Goal: Information Seeking & Learning: Learn about a topic

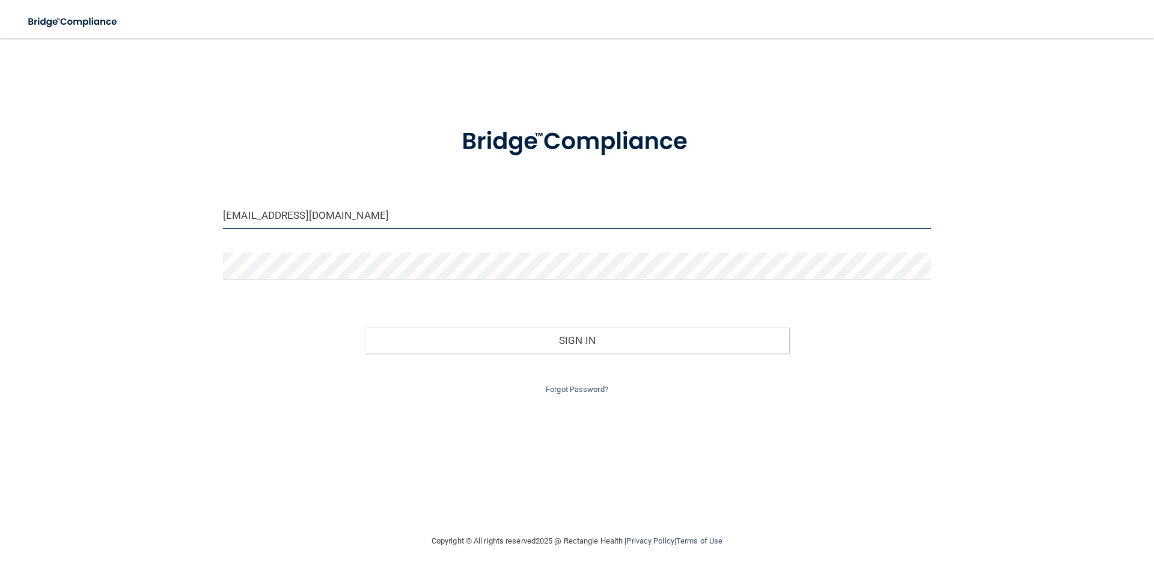
drag, startPoint x: 427, startPoint y: 220, endPoint x: 159, endPoint y: 189, distance: 270.4
click at [159, 189] on div "apprillovelace@gmail.com Invalid email/password. You don't have permission to a…" at bounding box center [577, 285] width 1106 height 471
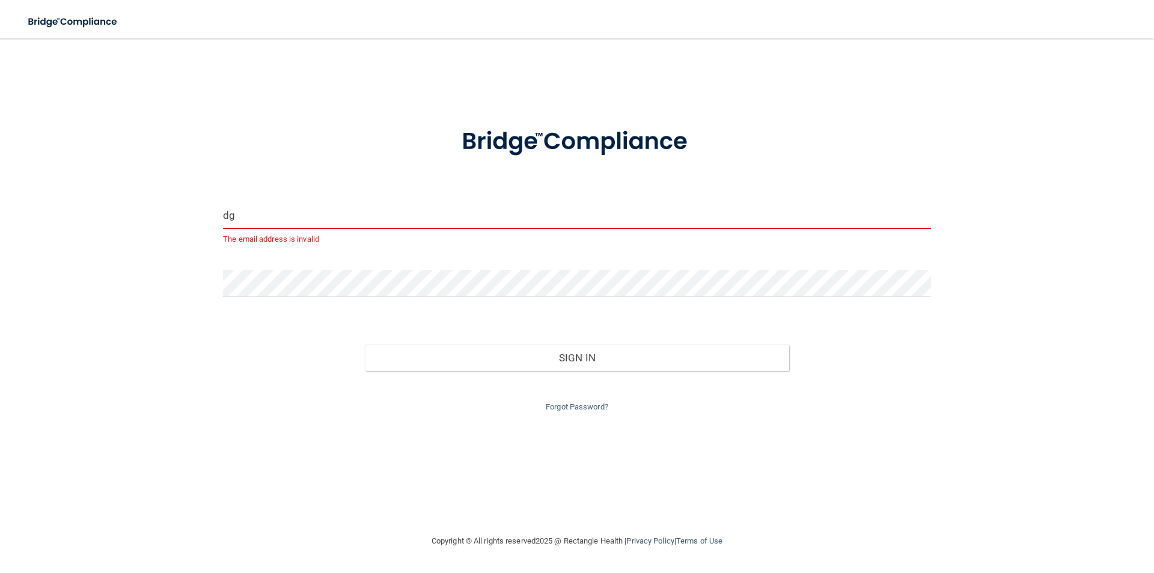
type input "d"
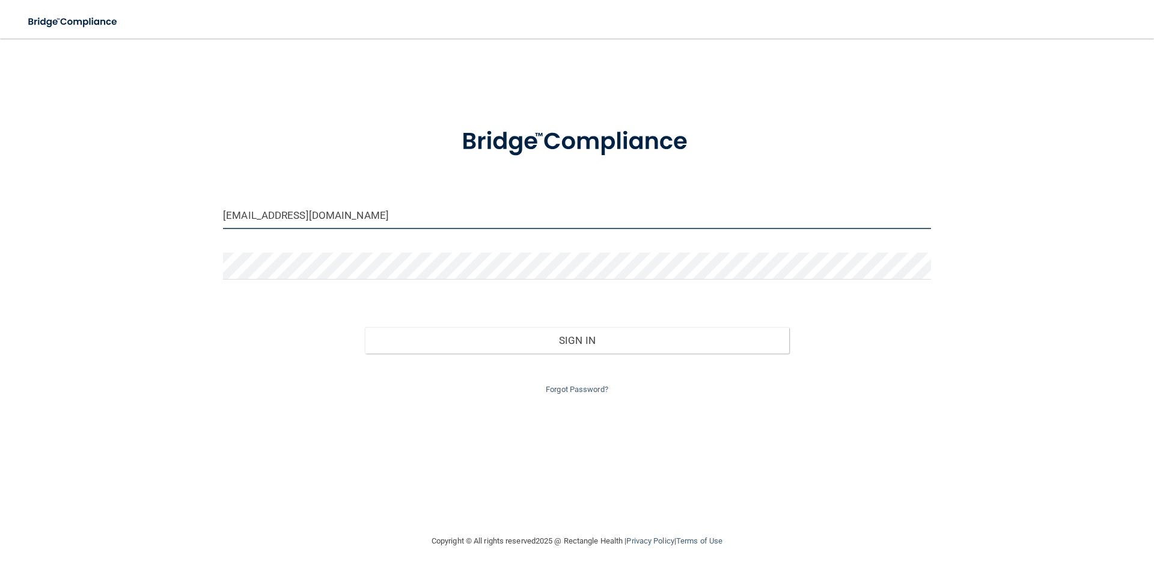
type input "[EMAIL_ADDRESS][DOMAIN_NAME]"
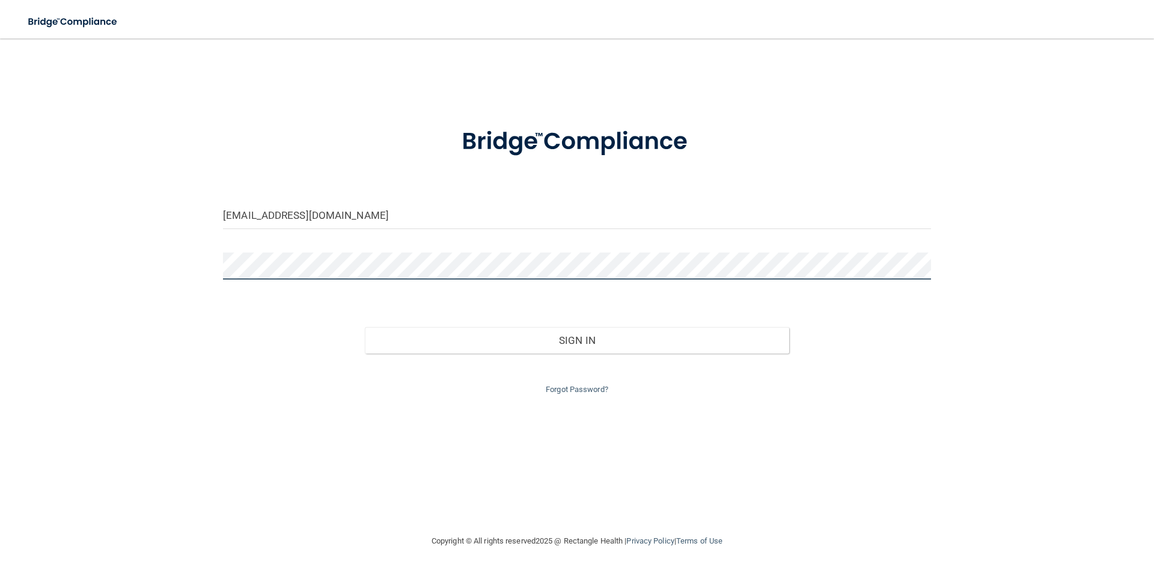
click at [126, 240] on div "admin@hartolson.com Invalid email/password. You don't have permission to access…" at bounding box center [577, 285] width 1106 height 471
click at [365, 327] on button "Sign In" at bounding box center [577, 340] width 425 height 26
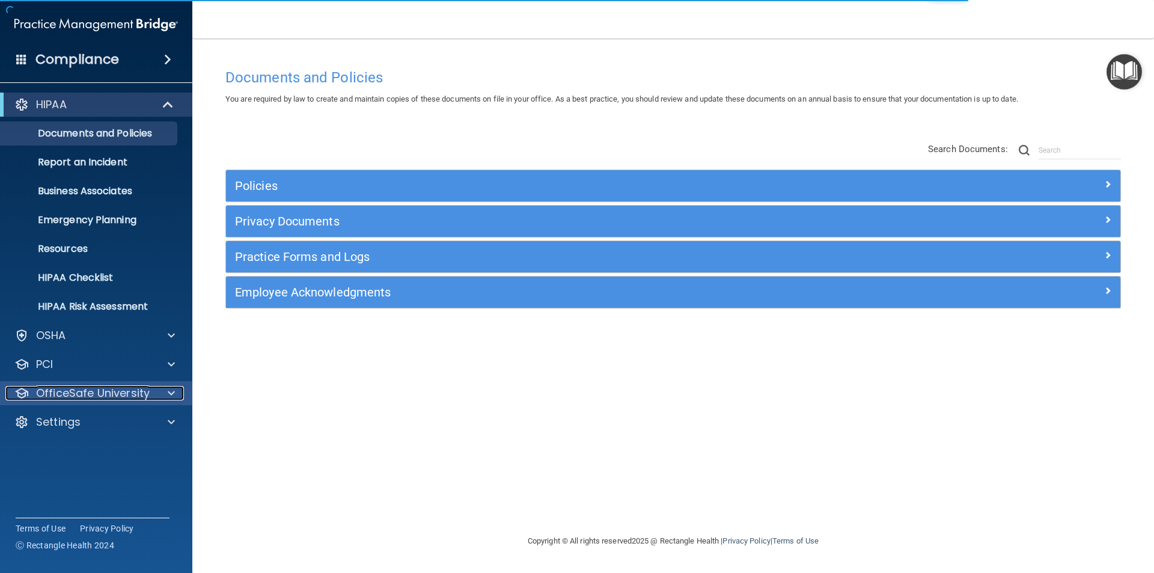
click at [109, 397] on p "OfficeSafe University" at bounding box center [93, 393] width 114 height 14
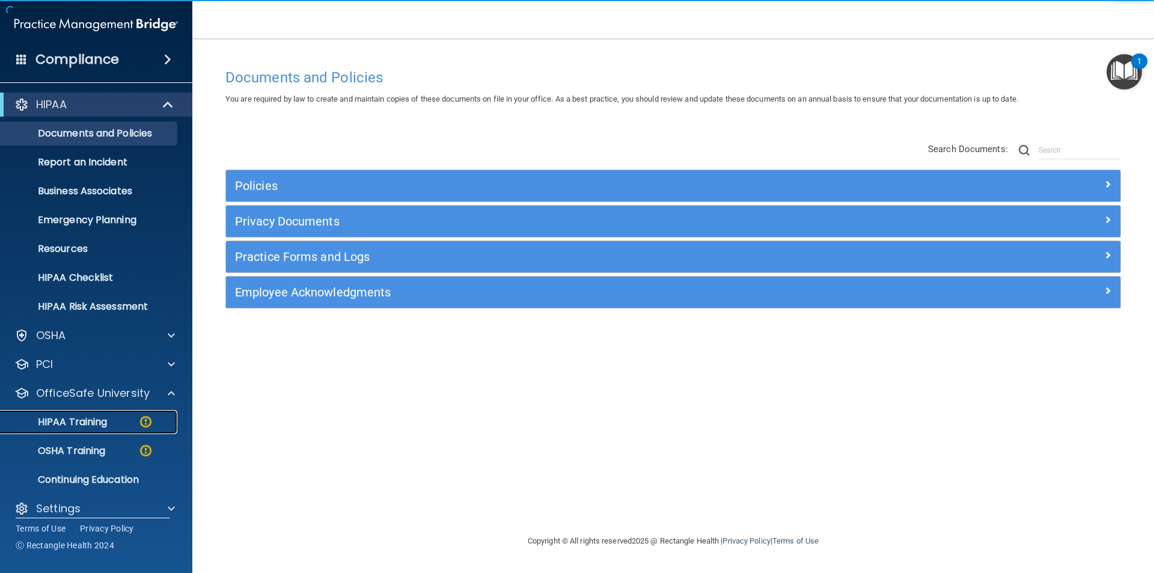
click at [115, 418] on div "HIPAA Training" at bounding box center [90, 422] width 164 height 12
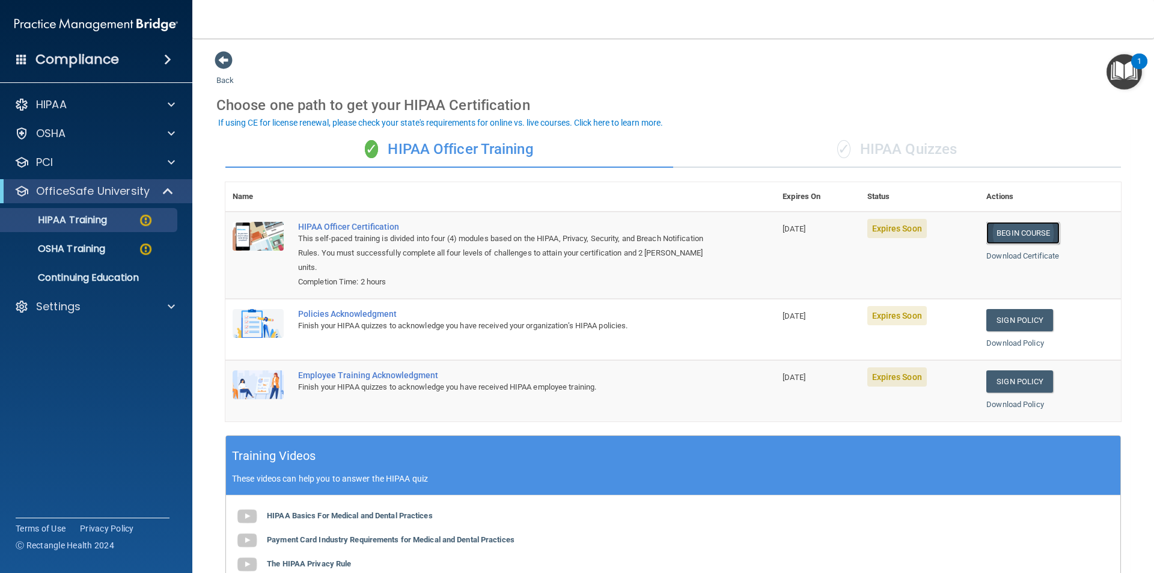
click at [1024, 230] on link "Begin Course" at bounding box center [1022, 233] width 73 height 22
click at [141, 309] on div "Settings" at bounding box center [79, 306] width 149 height 14
click at [70, 426] on p "Sign Out" at bounding box center [90, 422] width 164 height 12
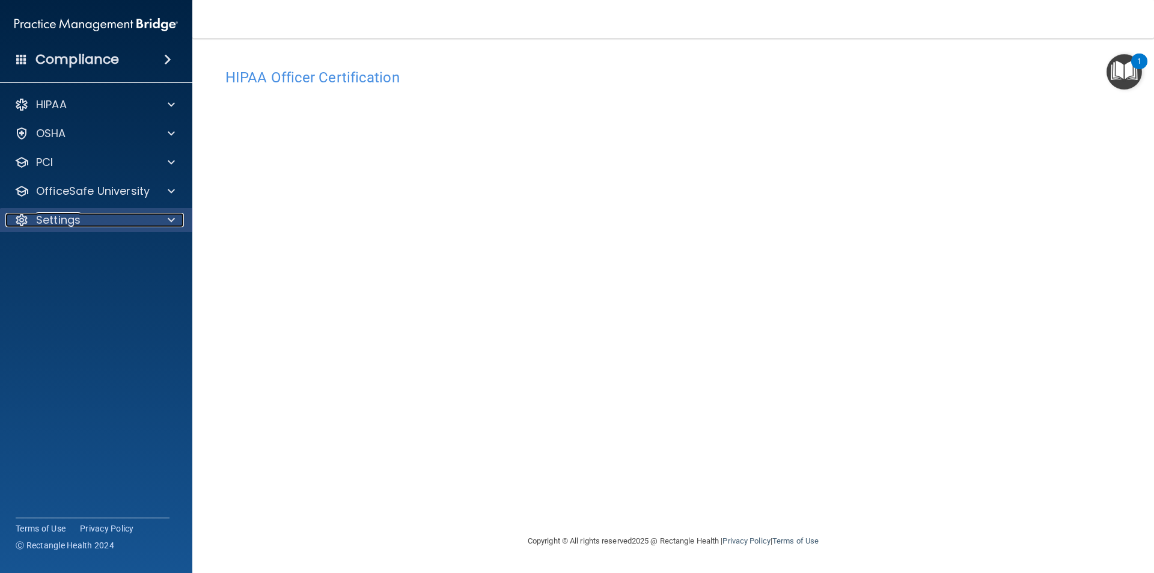
click at [52, 213] on p "Settings" at bounding box center [58, 220] width 44 height 14
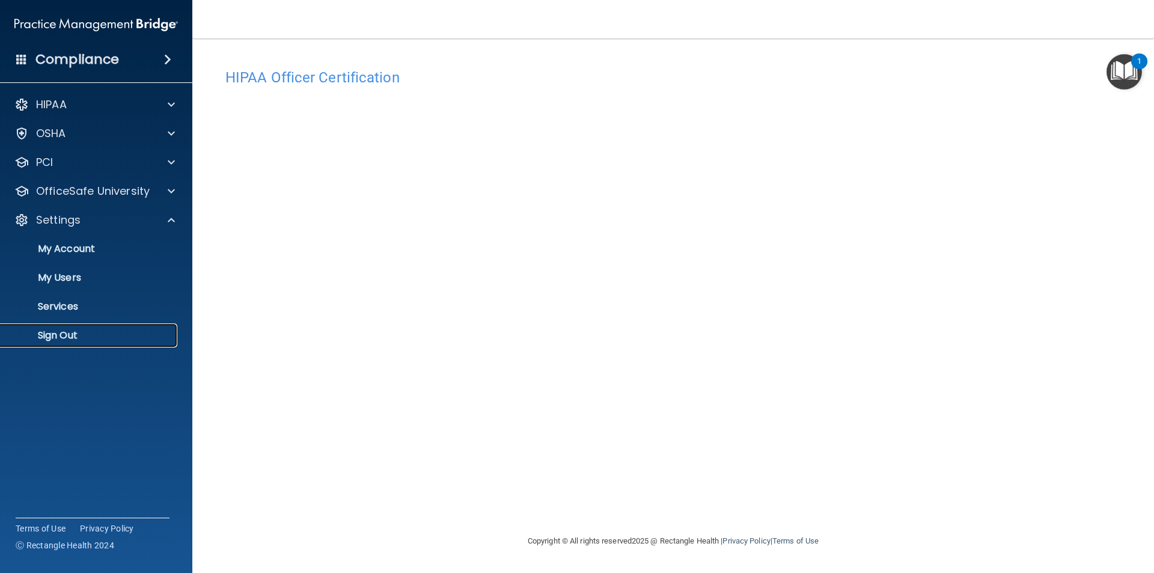
click at [68, 336] on p "Sign Out" at bounding box center [90, 335] width 164 height 12
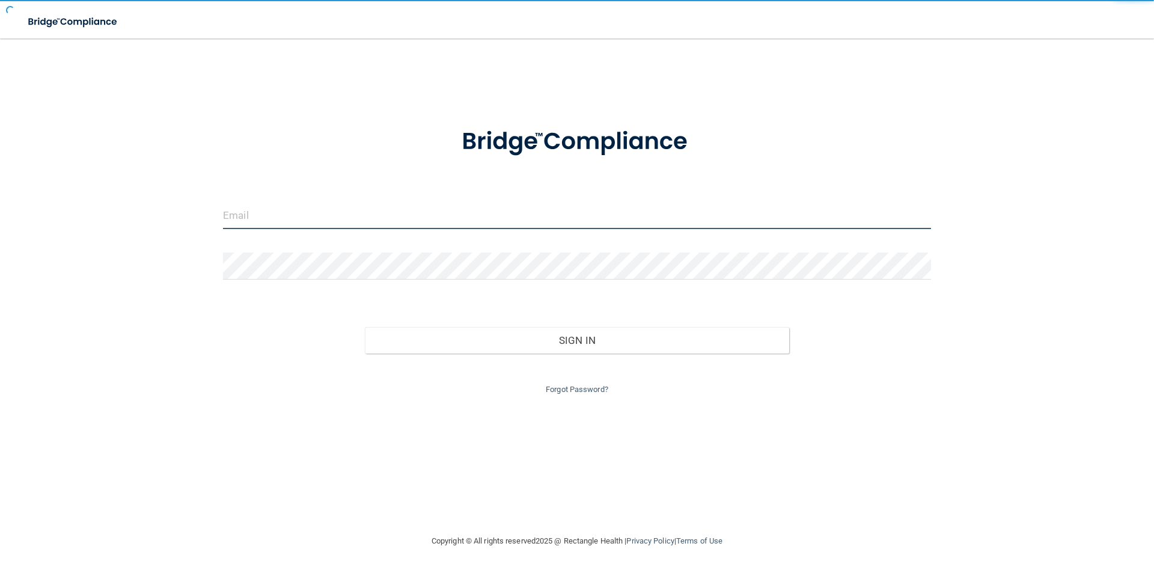
type input "[EMAIL_ADDRESS][DOMAIN_NAME]"
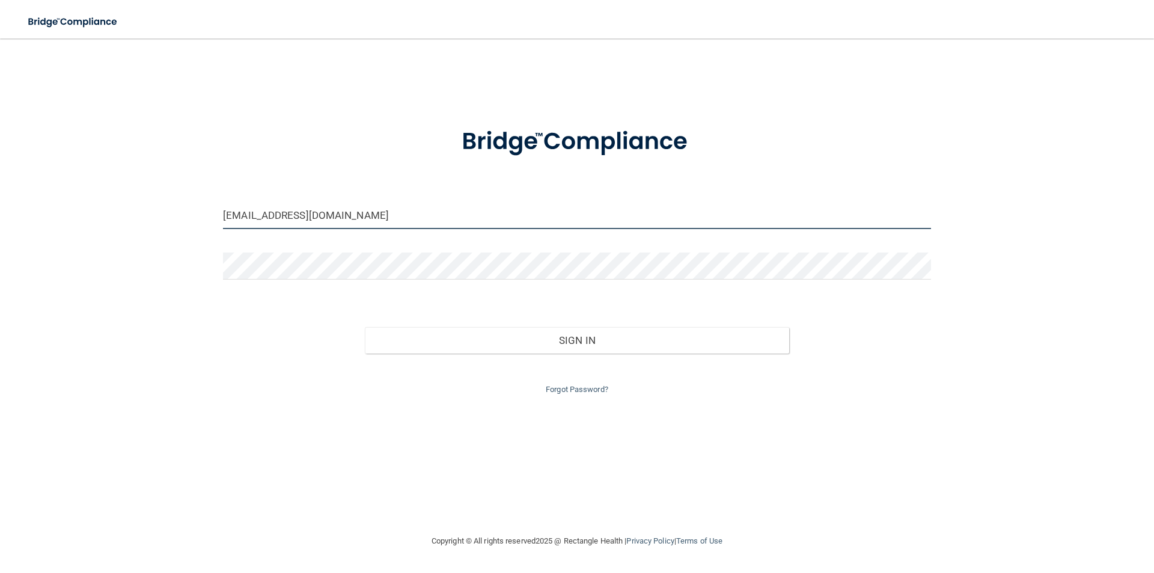
click at [413, 219] on input "[EMAIL_ADDRESS][DOMAIN_NAME]" at bounding box center [577, 215] width 708 height 27
drag, startPoint x: 416, startPoint y: 217, endPoint x: 0, endPoint y: 200, distance: 416.3
click at [0, 200] on main "[EMAIL_ADDRESS][DOMAIN_NAME] Invalid email/password. You don't have permission …" at bounding box center [577, 305] width 1154 height 534
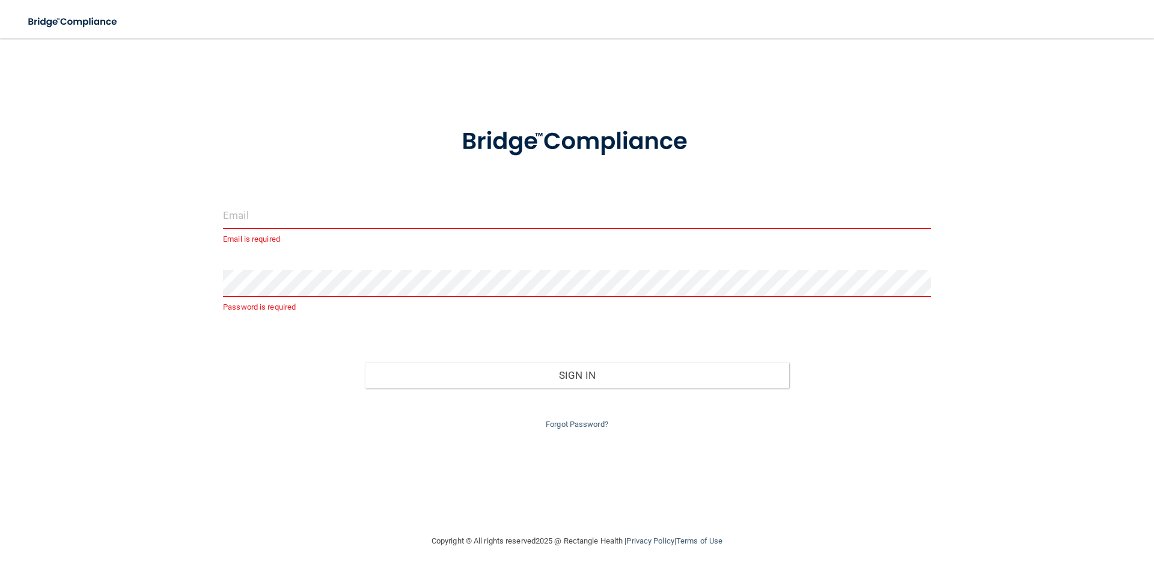
click at [274, 210] on input "email" at bounding box center [577, 215] width 708 height 27
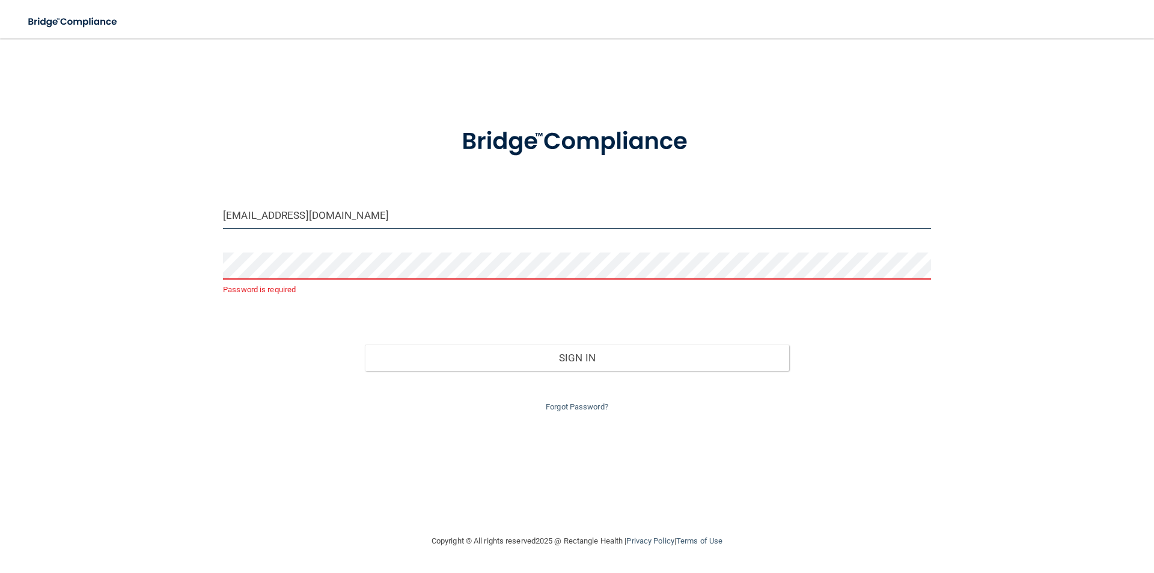
type input "[EMAIL_ADDRESS][DOMAIN_NAME]"
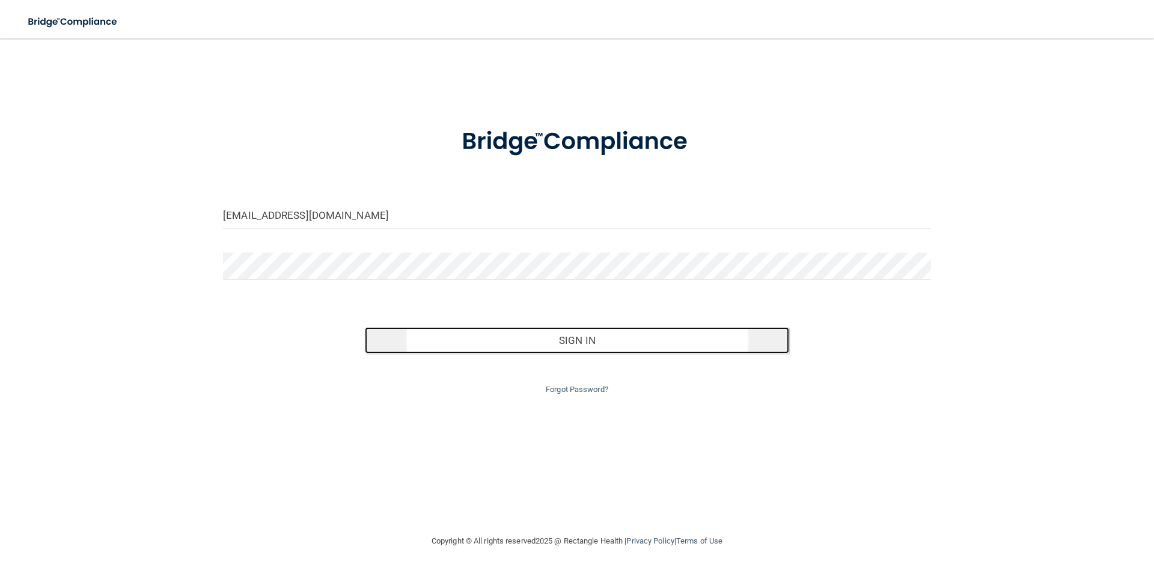
click at [563, 336] on button "Sign In" at bounding box center [577, 340] width 425 height 26
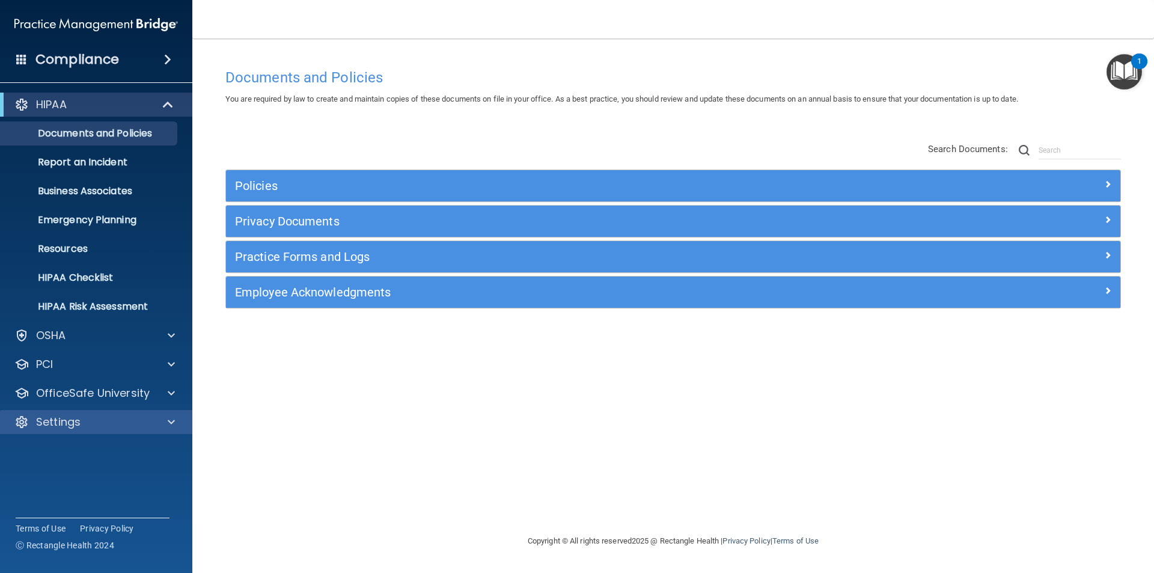
click at [43, 412] on div "Settings" at bounding box center [96, 422] width 193 height 24
click at [60, 418] on p "Settings" at bounding box center [58, 422] width 44 height 14
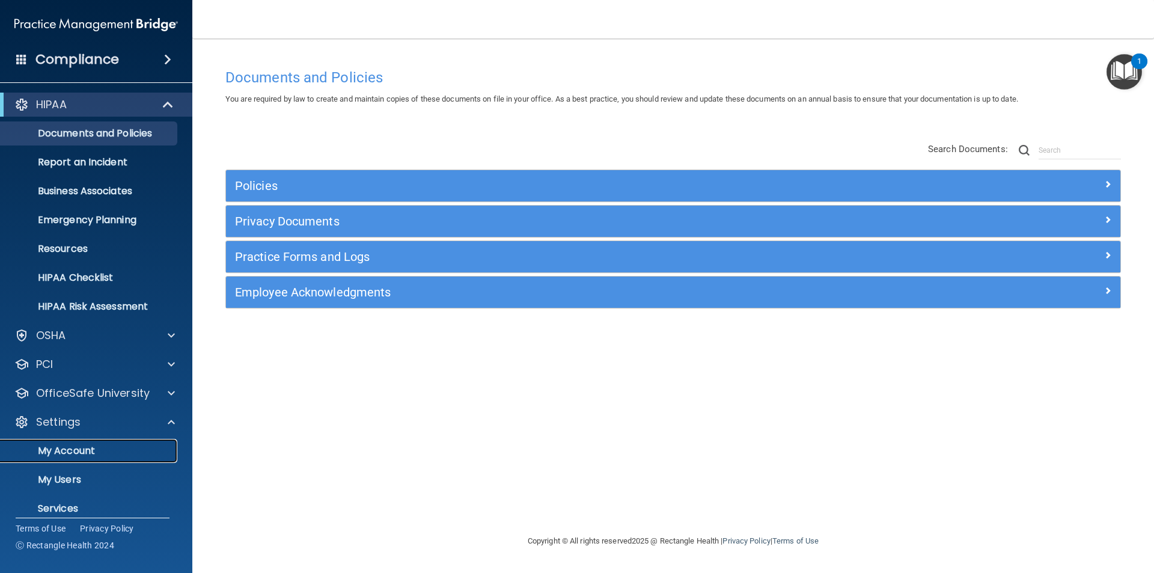
click at [75, 445] on p "My Account" at bounding box center [90, 451] width 164 height 12
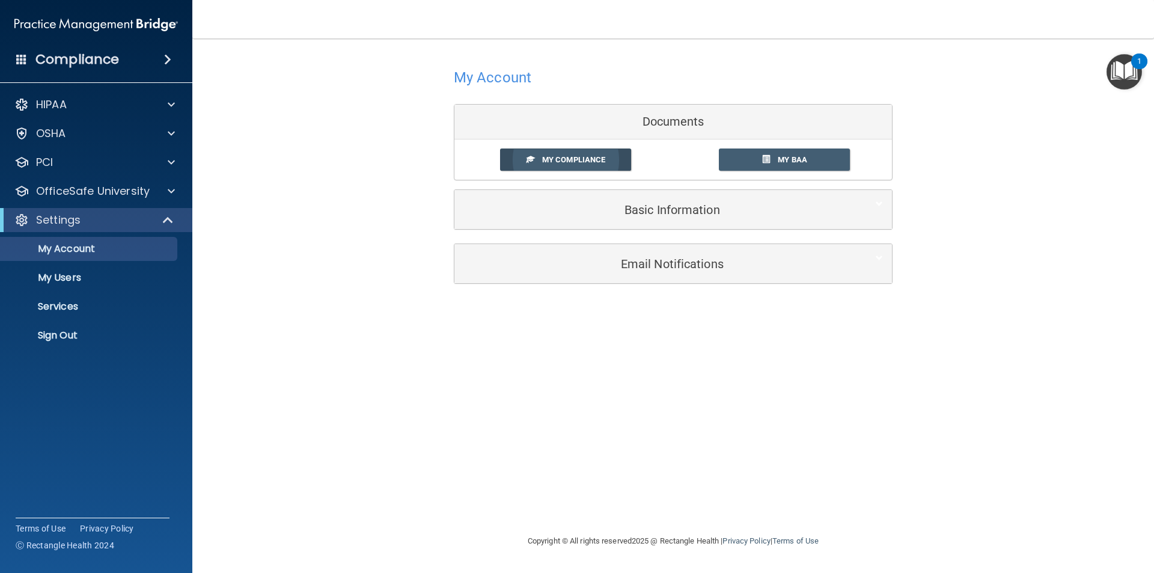
click at [564, 166] on link "My Compliance" at bounding box center [566, 159] width 132 height 22
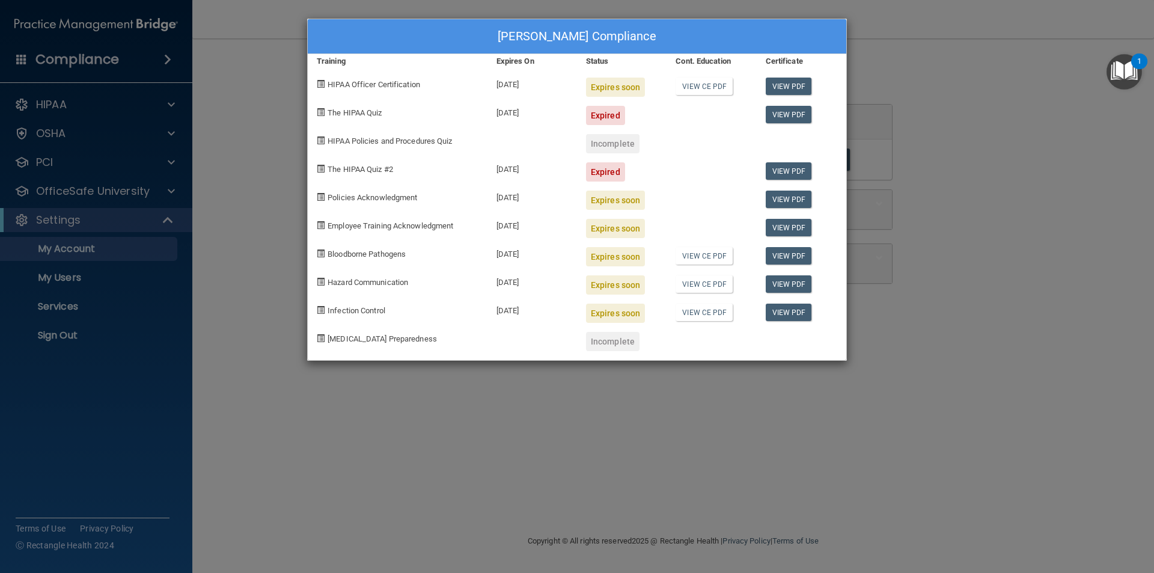
click at [959, 272] on div "[PERSON_NAME] Compliance Training Expires On Status Cont. Education Certificate…" at bounding box center [577, 286] width 1154 height 573
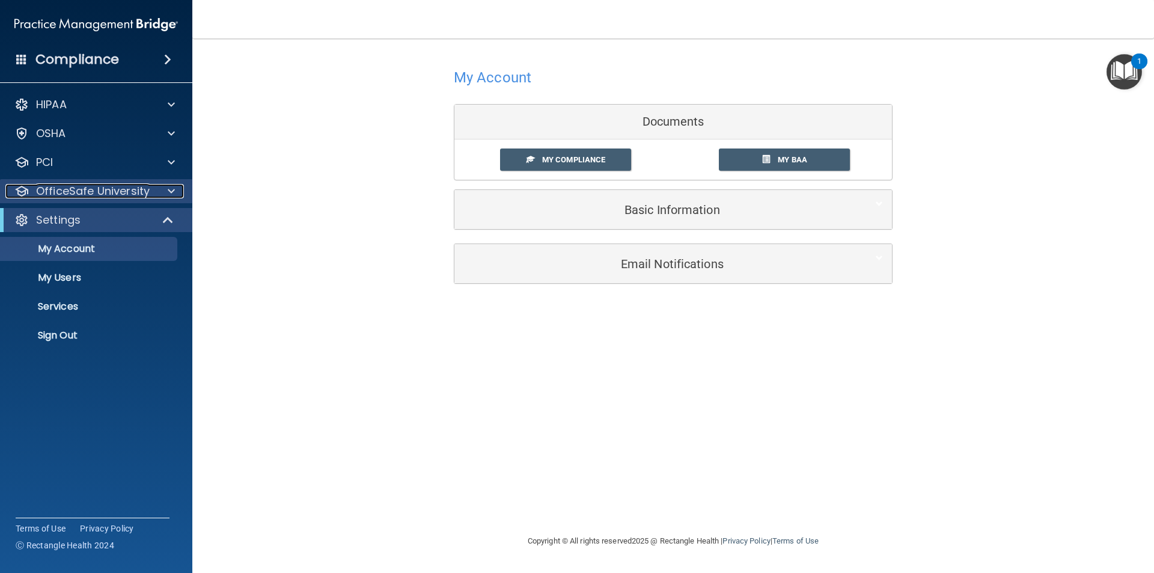
click at [82, 185] on p "OfficeSafe University" at bounding box center [93, 191] width 114 height 14
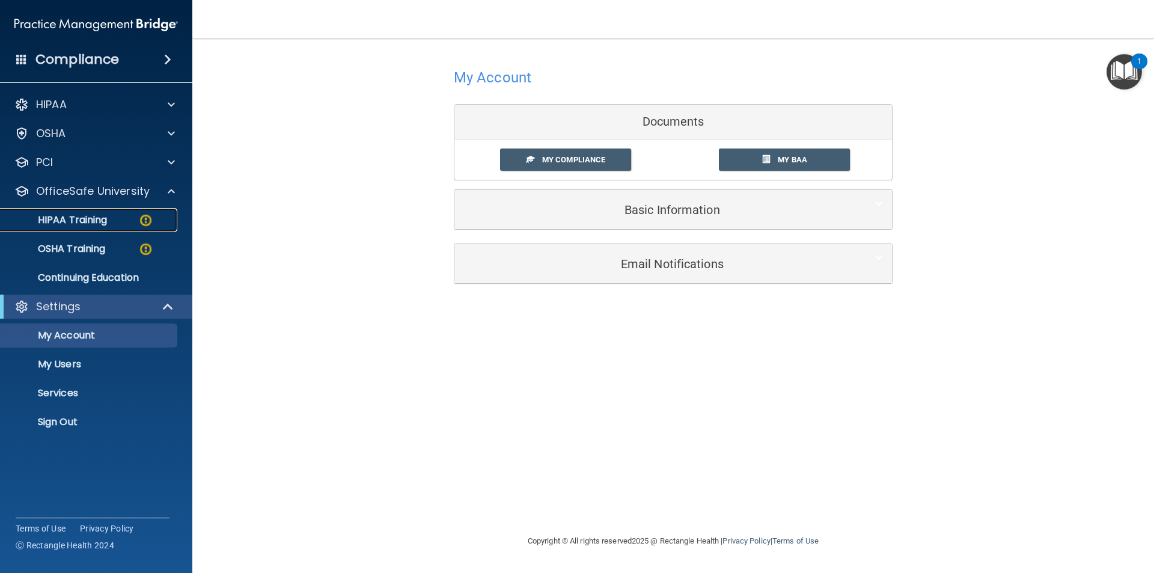
click at [89, 214] on p "HIPAA Training" at bounding box center [57, 220] width 99 height 12
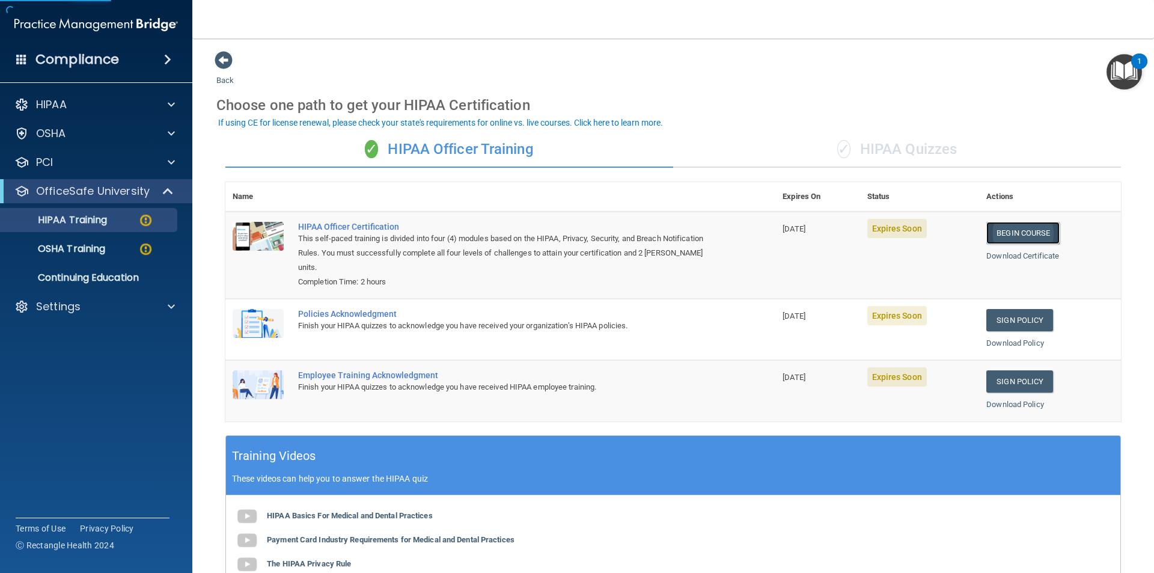
click at [1028, 227] on link "Begin Course" at bounding box center [1022, 233] width 73 height 22
click at [64, 307] on p "Settings" at bounding box center [58, 306] width 44 height 14
click at [78, 426] on p "Sign Out" at bounding box center [90, 422] width 164 height 12
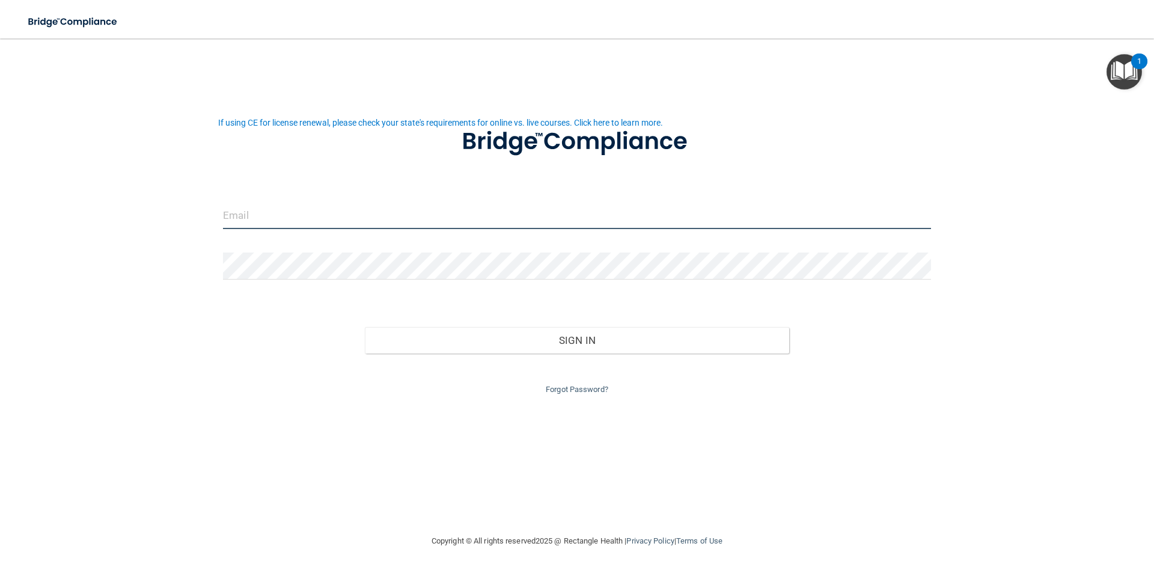
type input "[EMAIL_ADDRESS][DOMAIN_NAME]"
